Goal: Task Accomplishment & Management: Manage account settings

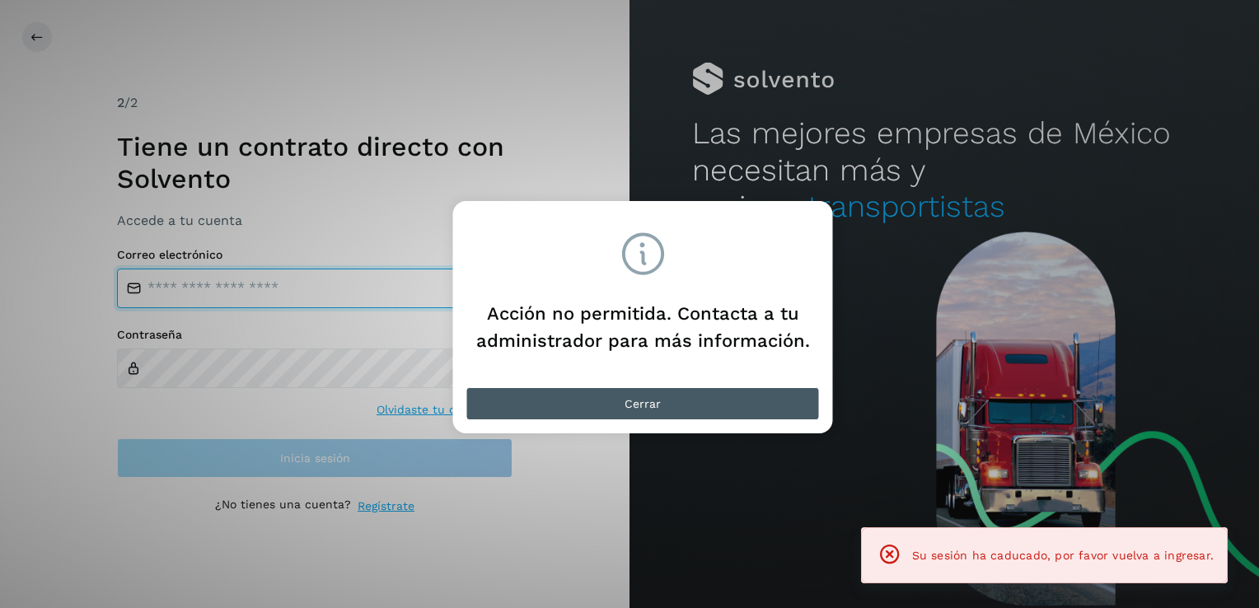
type input "**********"
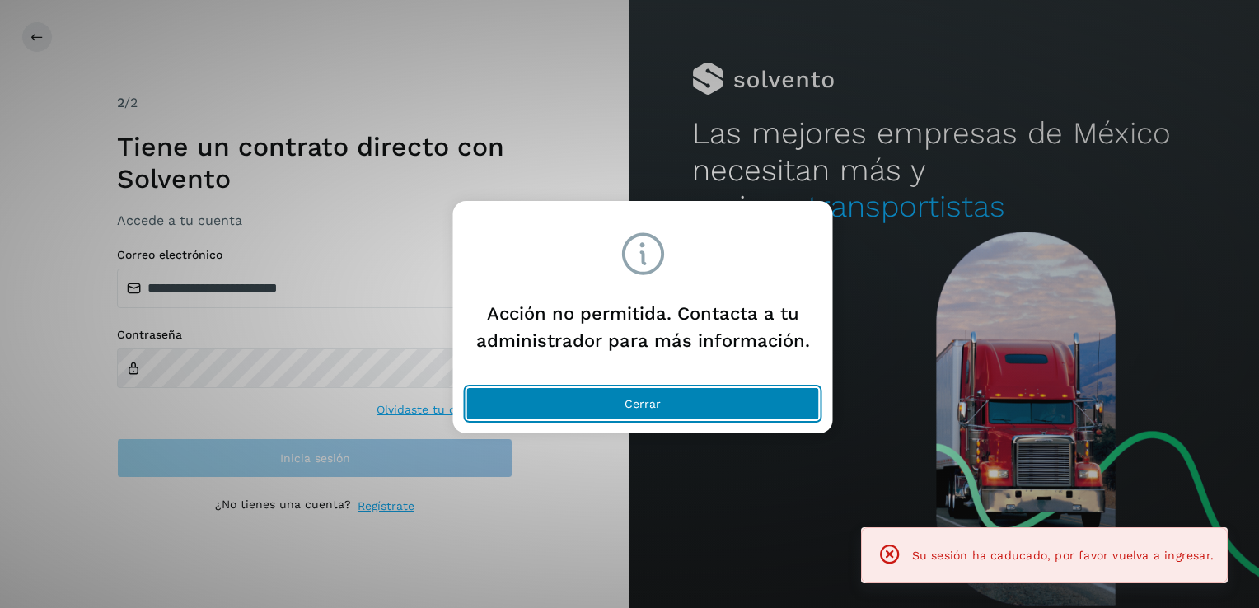
click at [717, 409] on button "Cerrar" at bounding box center [642, 403] width 353 height 33
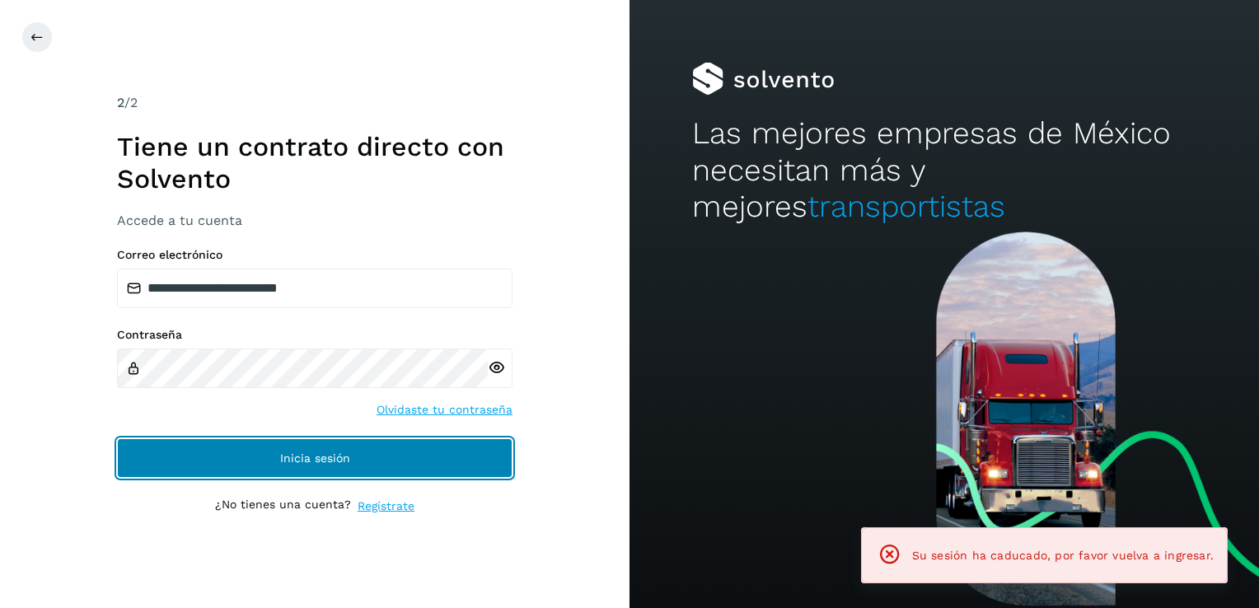
click at [305, 452] on span "Inicia sesión" at bounding box center [315, 458] width 70 height 12
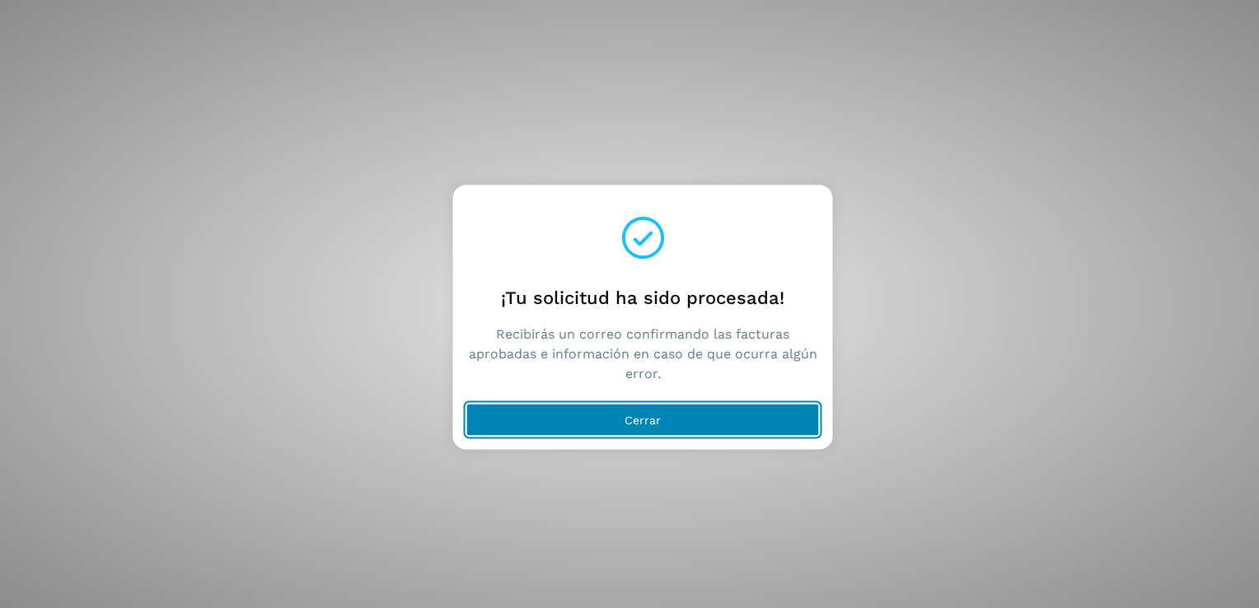
click at [745, 425] on button "Cerrar" at bounding box center [642, 420] width 353 height 33
